Goal: Book appointment/travel/reservation

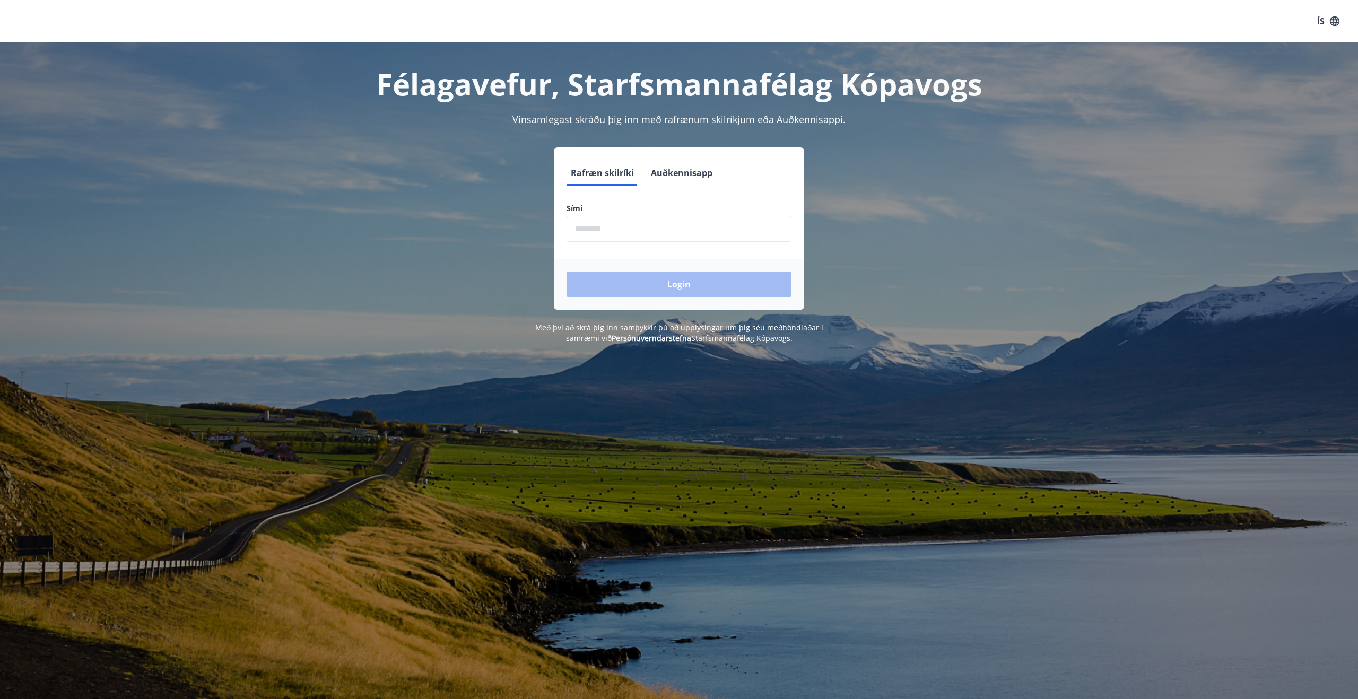
click at [609, 230] on input "phone" at bounding box center [678, 229] width 225 height 26
type input "********"
click at [566, 272] on button "Login" at bounding box center [678, 284] width 225 height 25
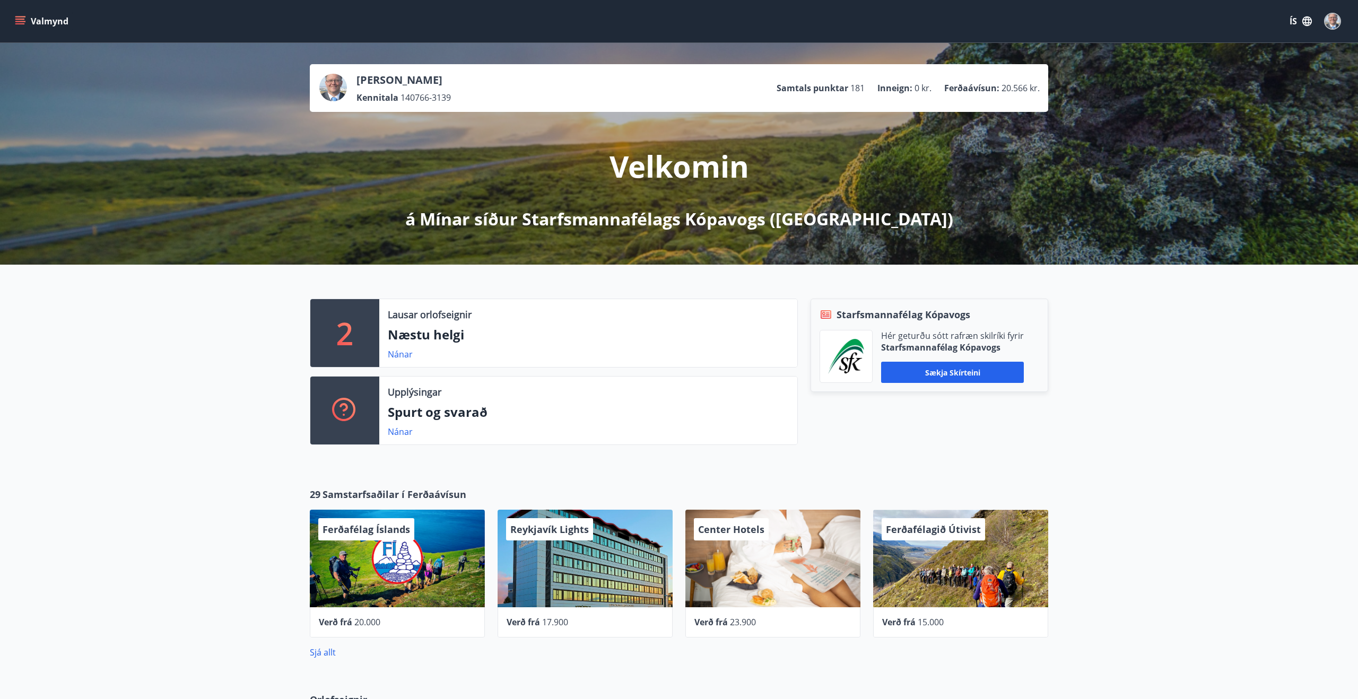
click at [19, 23] on icon "menu" at bounding box center [20, 21] width 11 height 11
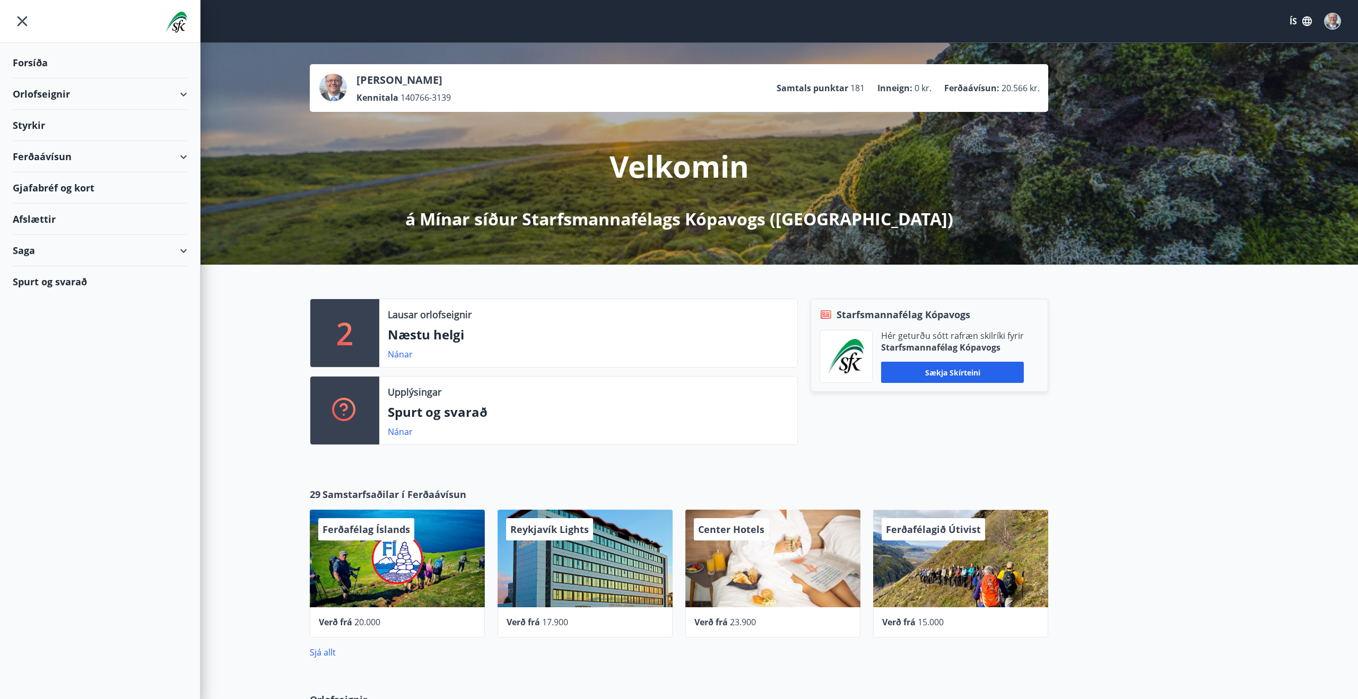
click at [75, 101] on div "Orlofseignir" at bounding box center [100, 93] width 174 height 31
click at [41, 93] on div "Orlofseignir" at bounding box center [100, 93] width 174 height 31
click at [41, 101] on div "Orlofseignir" at bounding box center [100, 93] width 174 height 31
click at [40, 117] on div "Framboð" at bounding box center [100, 121] width 158 height 22
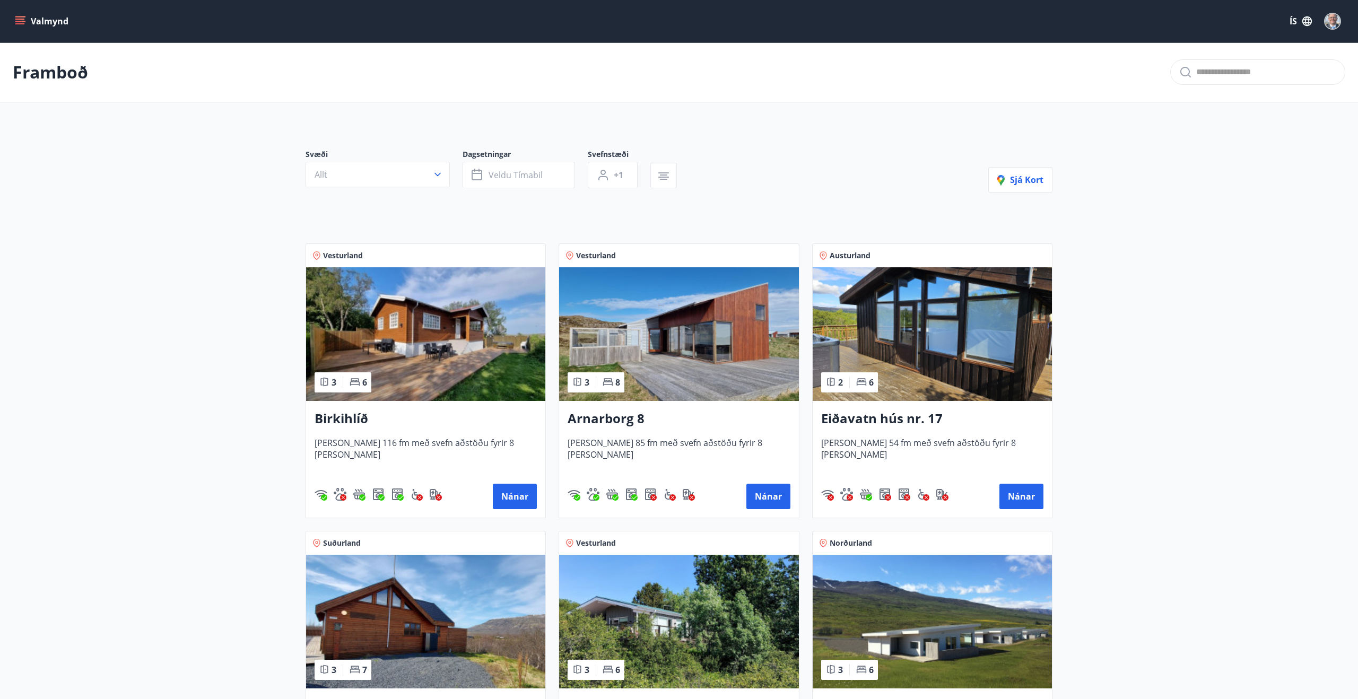
scroll to position [1, 0]
click at [20, 21] on icon "menu" at bounding box center [21, 21] width 12 height 1
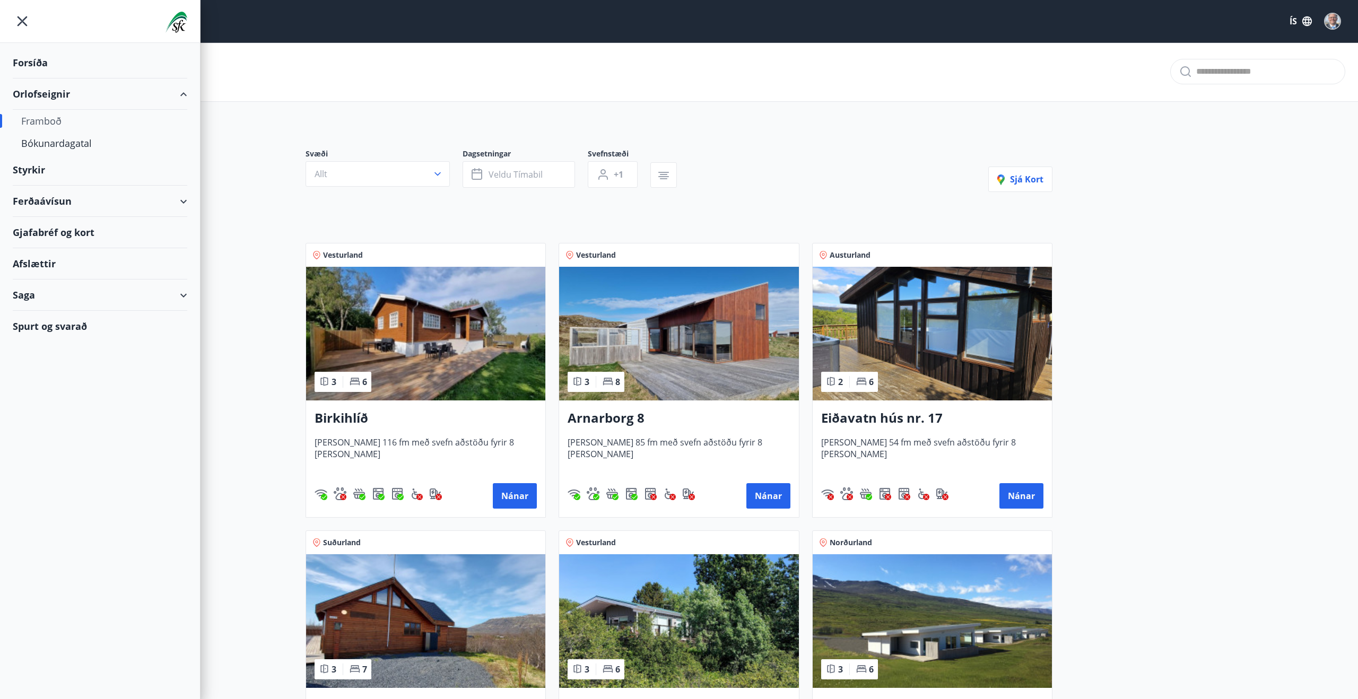
click at [73, 226] on div "Gjafabréf og kort" at bounding box center [100, 232] width 174 height 31
